Goal: Check status: Check status

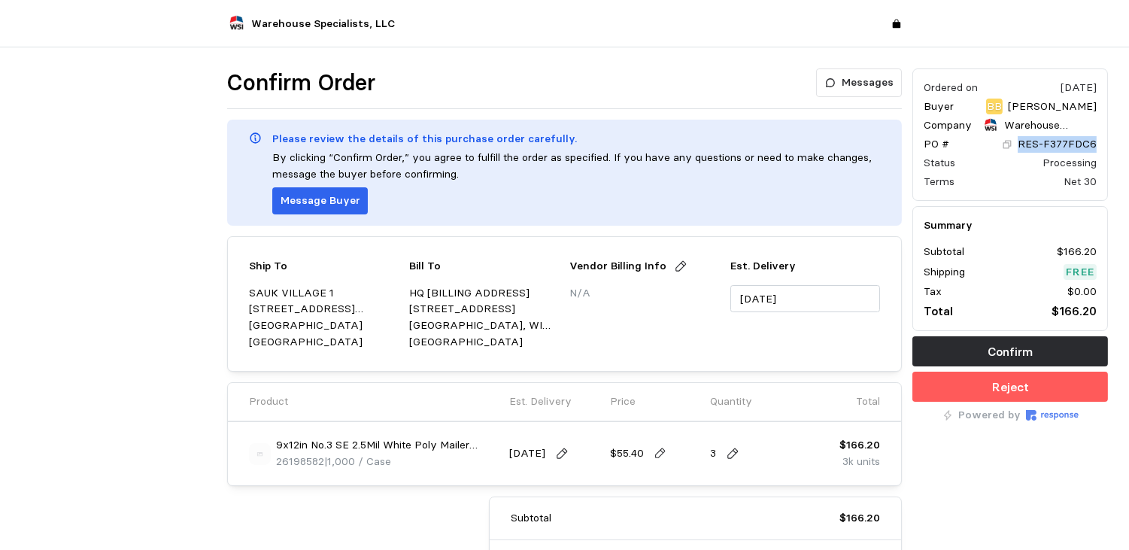
drag, startPoint x: 1100, startPoint y: 146, endPoint x: 1022, endPoint y: 143, distance: 78.3
click at [1022, 143] on div "Ordered on Jul 28, 2025 Buyer BB Bryce Buntin Company Warehouse Specialists, LL…" at bounding box center [1010, 134] width 196 height 132
drag, startPoint x: 1022, startPoint y: 143, endPoint x: 1051, endPoint y: 147, distance: 29.6
copy p "RES-F377FDC6"
drag, startPoint x: 323, startPoint y: 462, endPoint x: 279, endPoint y: 461, distance: 43.6
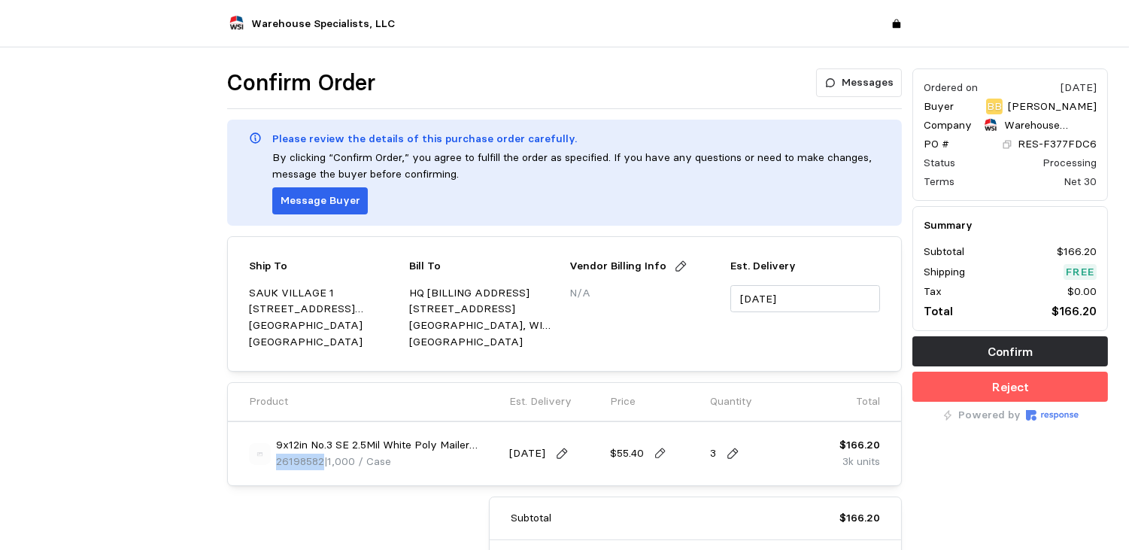
click at [279, 461] on span "26198582" at bounding box center [300, 461] width 48 height 14
drag, startPoint x: 279, startPoint y: 461, endPoint x: 293, endPoint y: 455, distance: 15.5
drag, startPoint x: 293, startPoint y: 455, endPoint x: 274, endPoint y: 467, distance: 22.3
click at [274, 467] on div "9x12in No.3 SE 2.5Mil White Poly Mailer 1000/cs 108cs/pallet 26198582 | 1,000 /…" at bounding box center [374, 453] width 250 height 32
drag, startPoint x: 276, startPoint y: 463, endPoint x: 323, endPoint y: 465, distance: 47.4
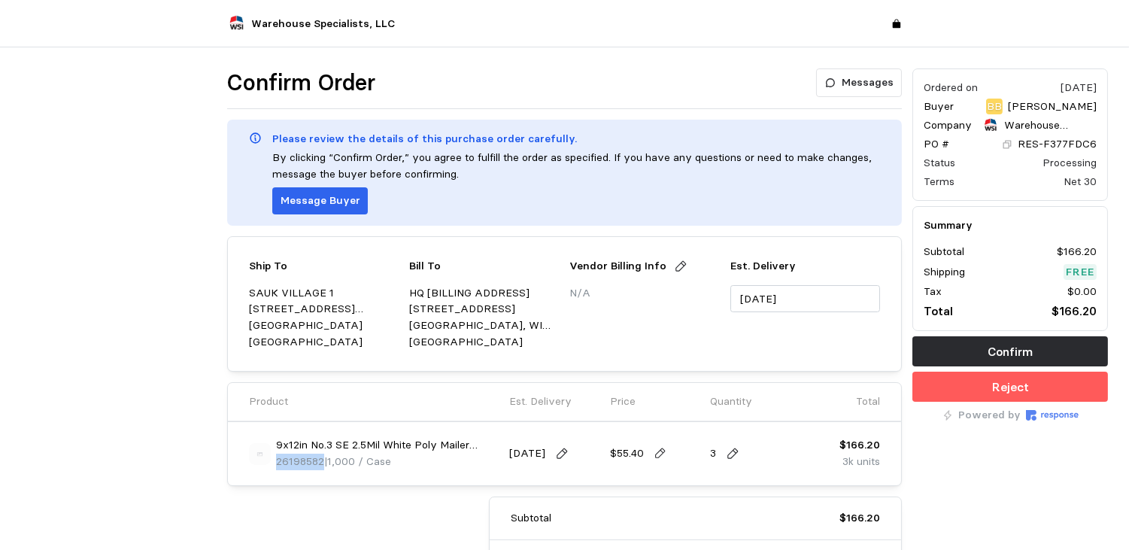
click at [323, 465] on p "26198582 | 1,000 / Case" at bounding box center [333, 461] width 115 height 17
drag, startPoint x: 323, startPoint y: 465, endPoint x: 308, endPoint y: 458, distance: 16.5
copy span "26198582"
drag, startPoint x: 1097, startPoint y: 143, endPoint x: 1022, endPoint y: 144, distance: 75.2
click at [1022, 144] on div "Ordered on Jul 28, 2025 Buyer BB Bryce Buntin Company Warehouse Specialists, LL…" at bounding box center [1010, 134] width 196 height 132
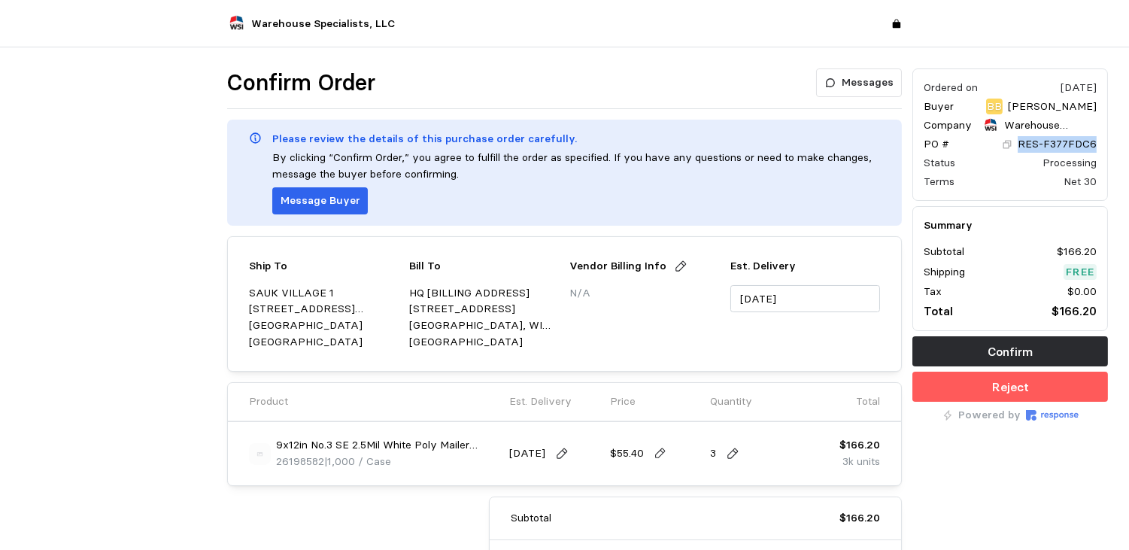
copy p "RES-F377FDC6"
click at [1045, 342] on button "Confirm" at bounding box center [1010, 351] width 196 height 30
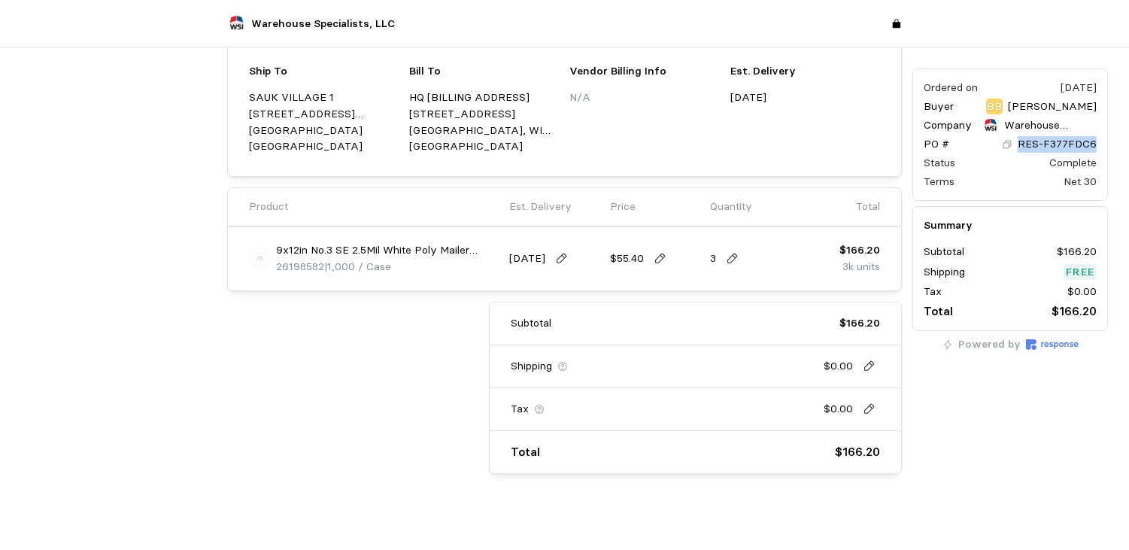
scroll to position [176, 0]
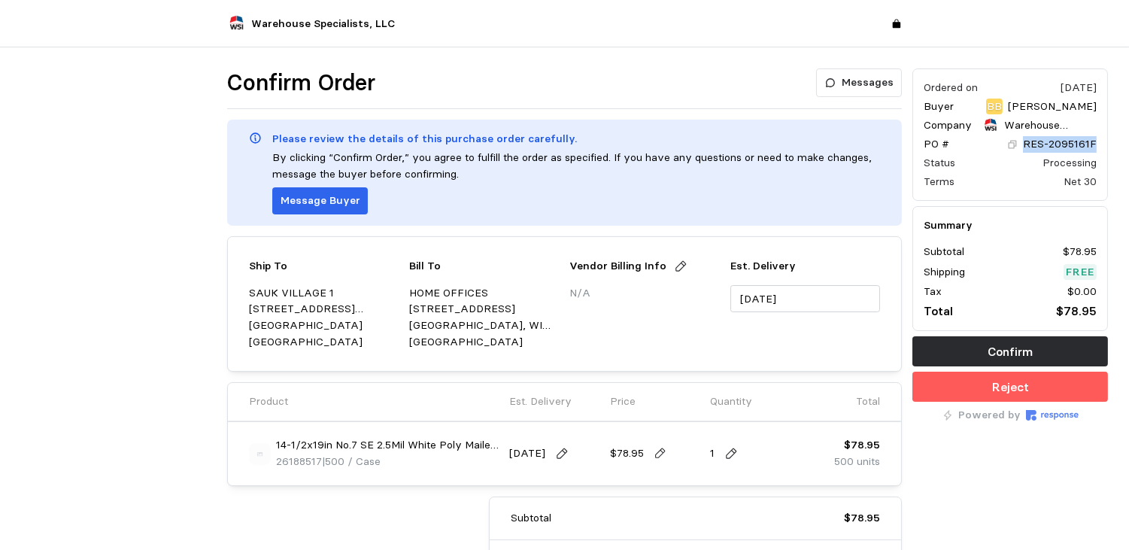
drag, startPoint x: 1098, startPoint y: 144, endPoint x: 1022, endPoint y: 143, distance: 76.0
click at [1022, 143] on div "Ordered on [DATE] Buyer BB [PERSON_NAME] Company Warehouse Specialists, LLC PO …" at bounding box center [1010, 134] width 196 height 132
drag, startPoint x: 1022, startPoint y: 143, endPoint x: 1051, endPoint y: 147, distance: 29.7
copy p "RES-2095161F"
click at [1001, 353] on p "Confirm" at bounding box center [1009, 351] width 45 height 19
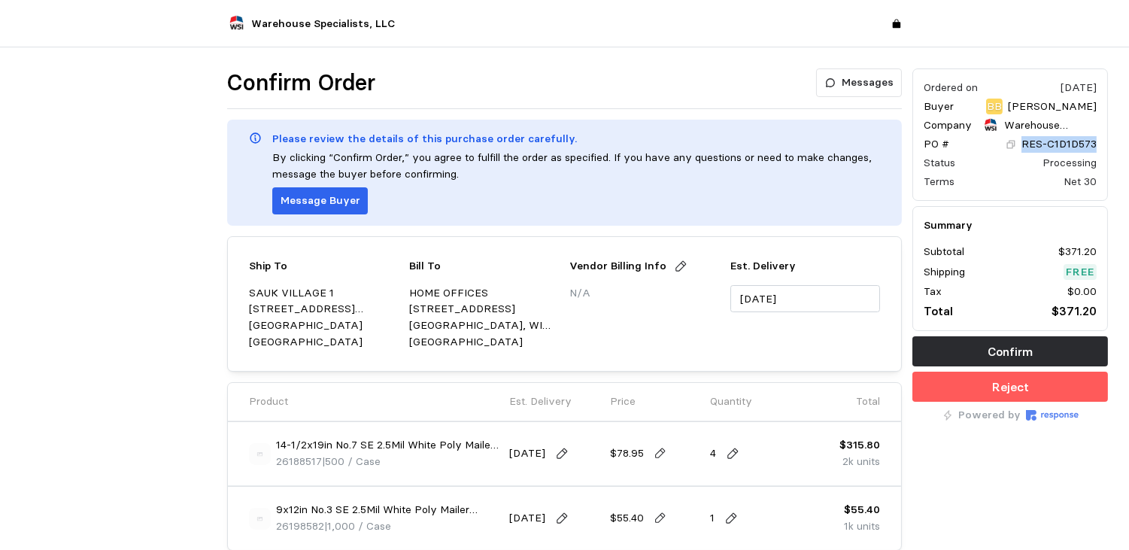
drag, startPoint x: 1098, startPoint y: 147, endPoint x: 1010, endPoint y: 137, distance: 88.5
click at [1010, 137] on div "Ordered on Aug 7, 2025 Buyer BB Bryce Buntin Company Warehouse Specialists, LLC…" at bounding box center [1010, 134] width 196 height 132
drag, startPoint x: 1010, startPoint y: 137, endPoint x: 1054, endPoint y: 137, distance: 44.4
copy p "RES-C1D1D573"
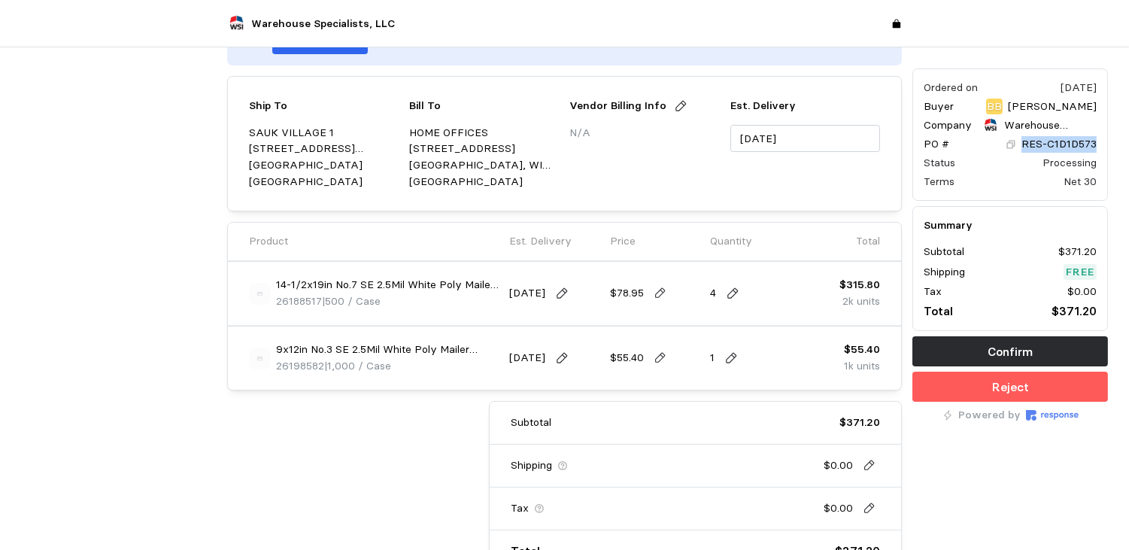
scroll to position [74, 0]
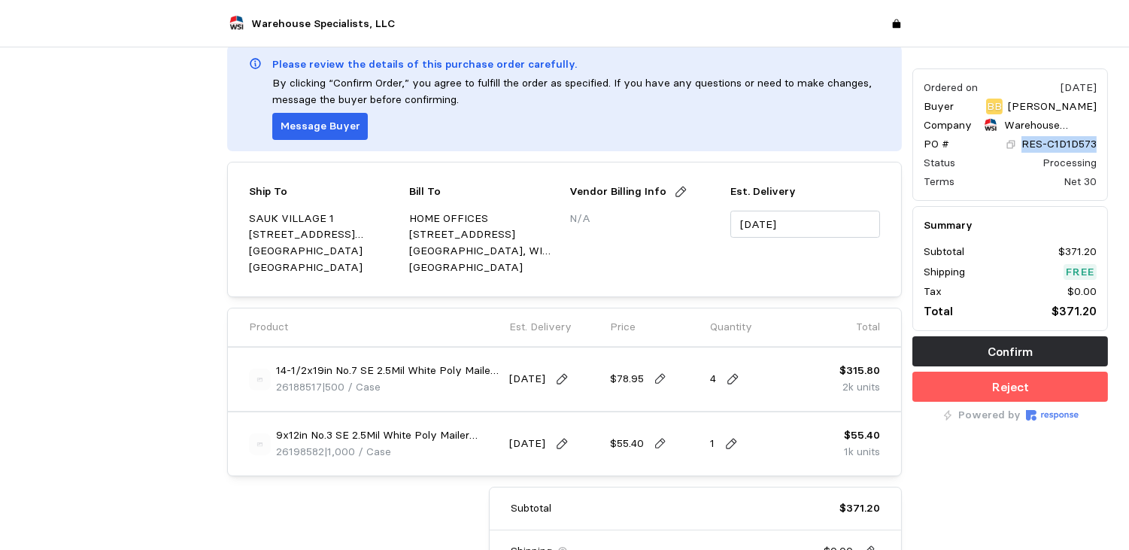
drag, startPoint x: 1031, startPoint y: 343, endPoint x: 1046, endPoint y: 333, distance: 17.9
click at [1031, 343] on p "Confirm" at bounding box center [1009, 351] width 45 height 19
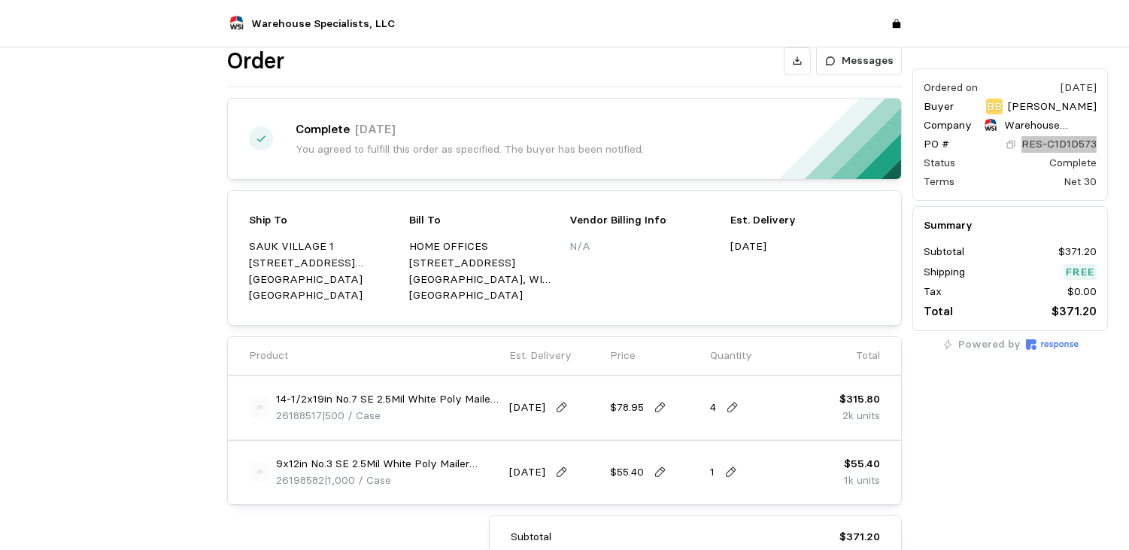
scroll to position [0, 0]
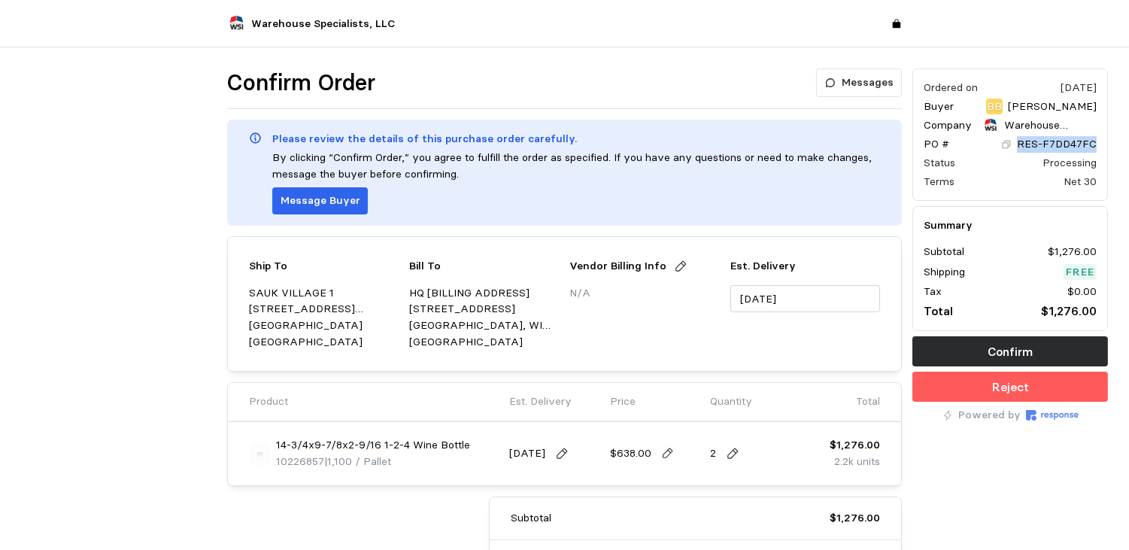
drag, startPoint x: 1099, startPoint y: 147, endPoint x: 1020, endPoint y: 141, distance: 80.0
click at [1020, 141] on div "Ordered on [DATE] Buyer BB [PERSON_NAME] Company Warehouse Specialists, LLC PO …" at bounding box center [1010, 134] width 196 height 132
copy p "RES-F7DD47FC"
click at [956, 347] on button "Confirm" at bounding box center [1010, 351] width 196 height 30
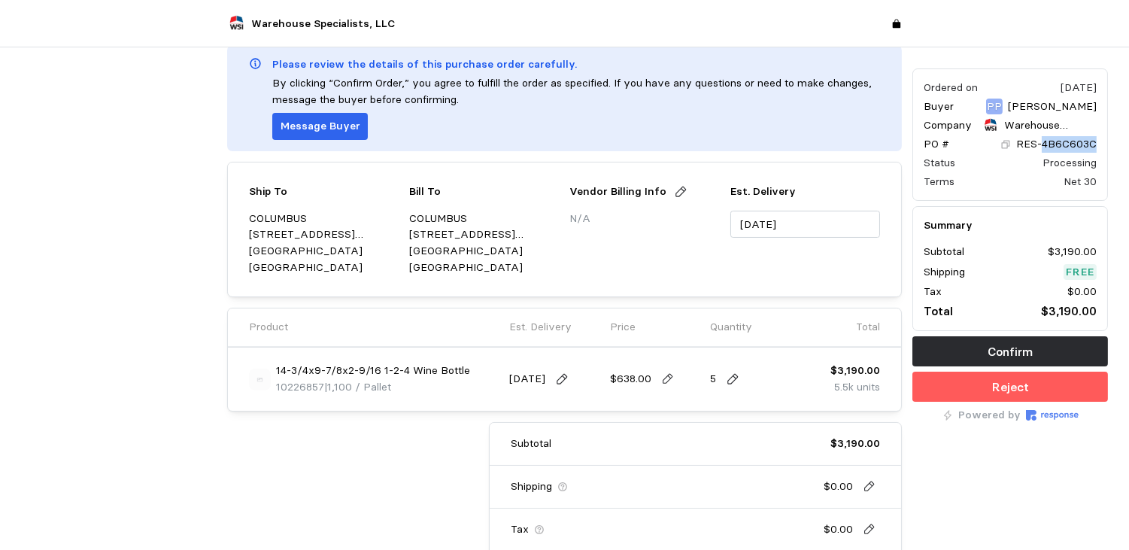
drag, startPoint x: 1045, startPoint y: 141, endPoint x: 1100, endPoint y: 138, distance: 55.7
click at [1100, 138] on div "Ordered on Aug 11, 2025 Buyer PP Pearl Puentes Company Warehouse Specialists, L…" at bounding box center [1010, 134] width 196 height 132
drag, startPoint x: 1100, startPoint y: 138, endPoint x: 1074, endPoint y: 138, distance: 26.3
copy p "4B6C603C"
click at [981, 346] on button "Confirm" at bounding box center [1010, 351] width 196 height 30
